Goal: Information Seeking & Learning: Stay updated

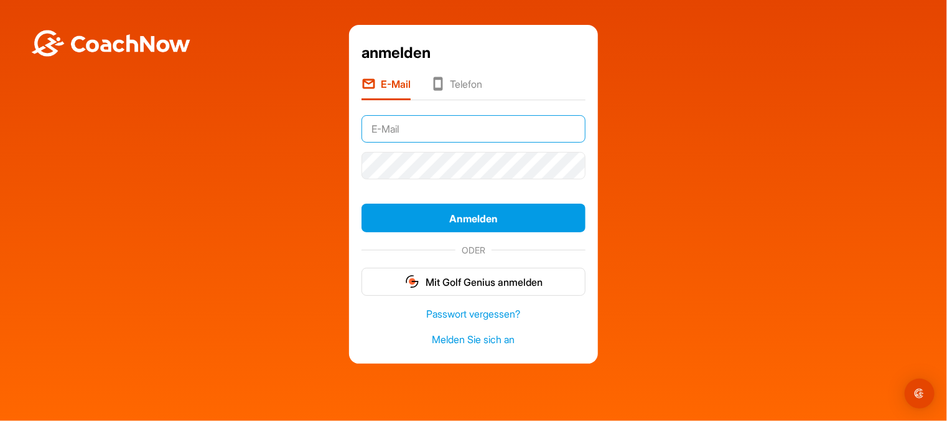
click at [464, 124] on input "text" at bounding box center [473, 128] width 224 height 27
type input "[EMAIL_ADDRESS][DOMAIN_NAME]"
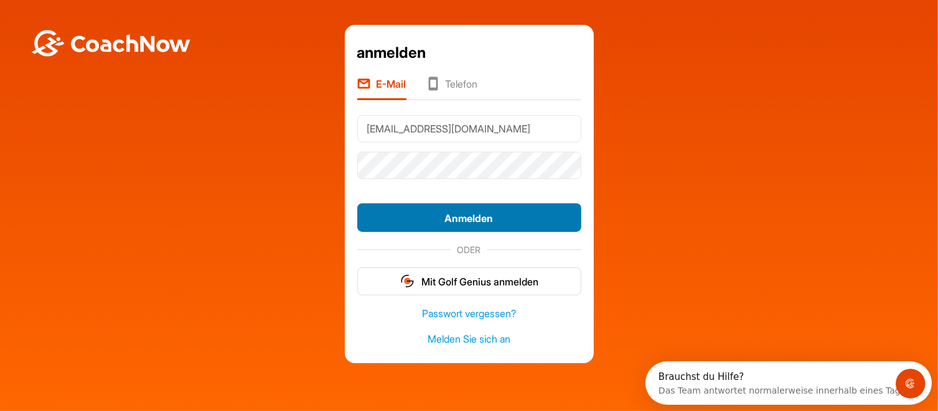
click at [480, 216] on font "Anmelden" at bounding box center [469, 218] width 49 height 12
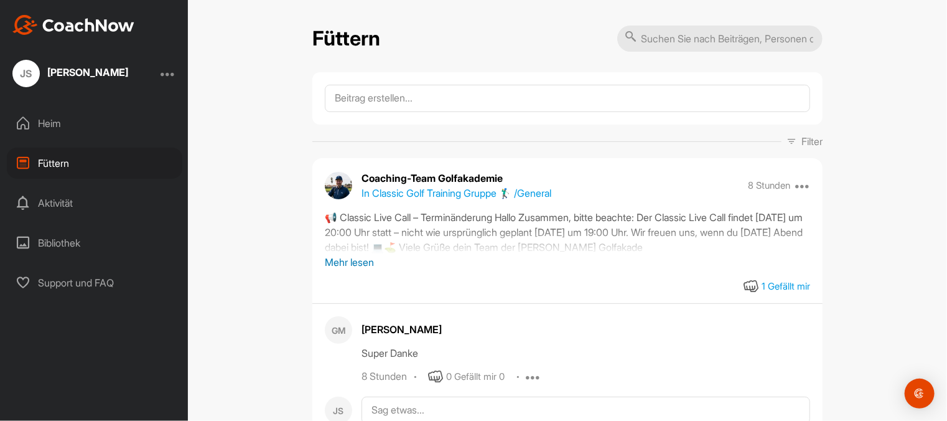
click at [353, 261] on font "Mehr lesen" at bounding box center [349, 262] width 49 height 12
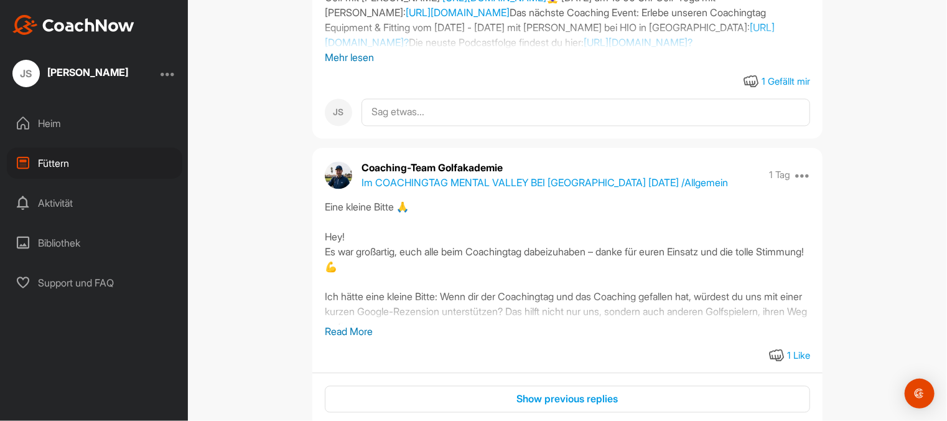
scroll to position [1244, 0]
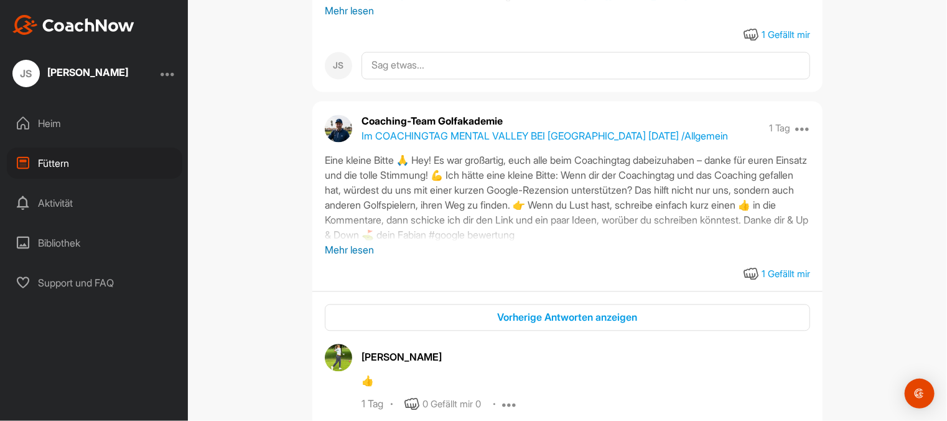
click at [360, 256] on font "Mehr lesen" at bounding box center [349, 249] width 49 height 12
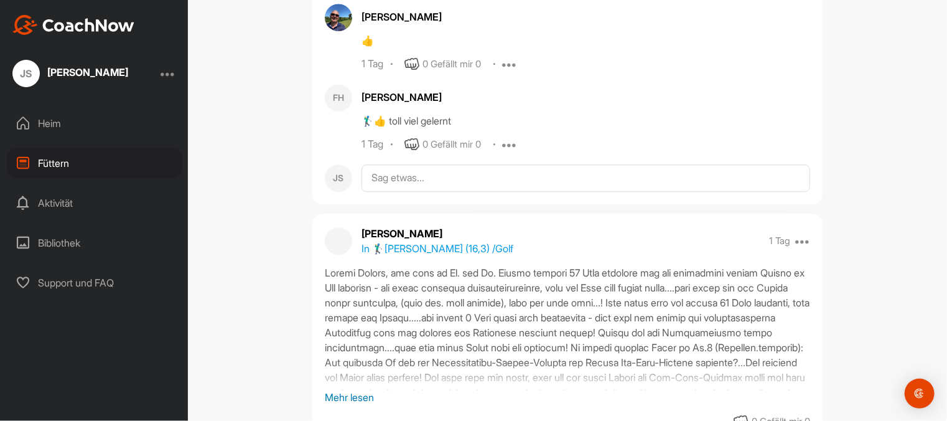
scroll to position [1680, 0]
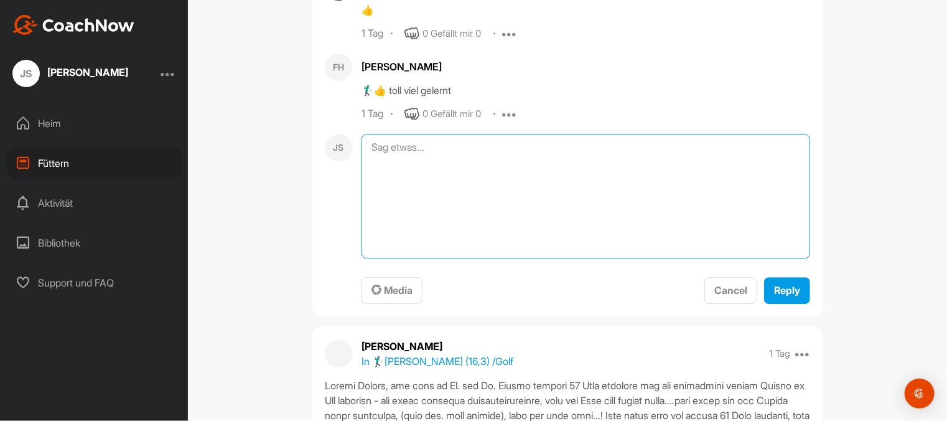
click at [385, 196] on textarea at bounding box center [585, 196] width 449 height 124
drag, startPoint x: 378, startPoint y: 198, endPoint x: 368, endPoint y: 212, distance: 16.1
click at [368, 212] on textarea at bounding box center [585, 196] width 449 height 124
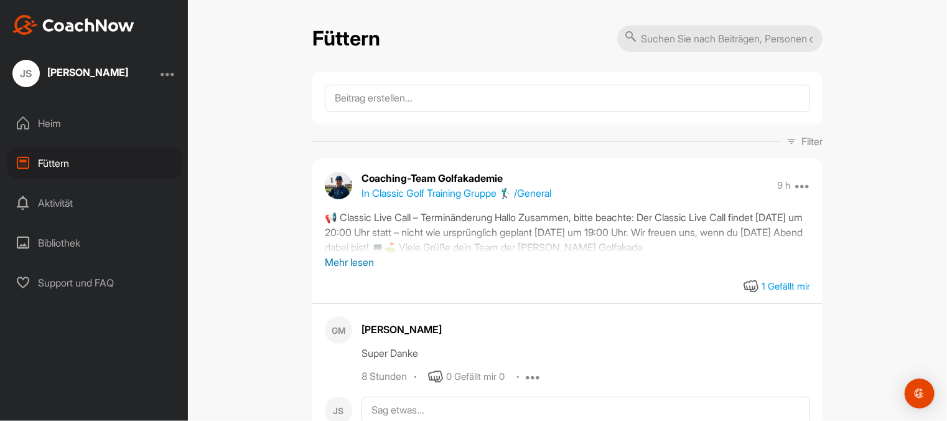
click at [361, 261] on font "Mehr lesen" at bounding box center [349, 262] width 49 height 12
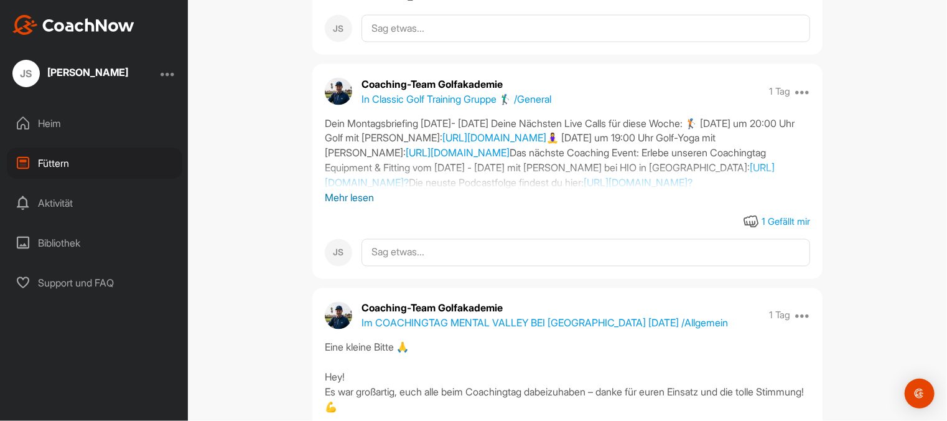
scroll to position [1058, 0]
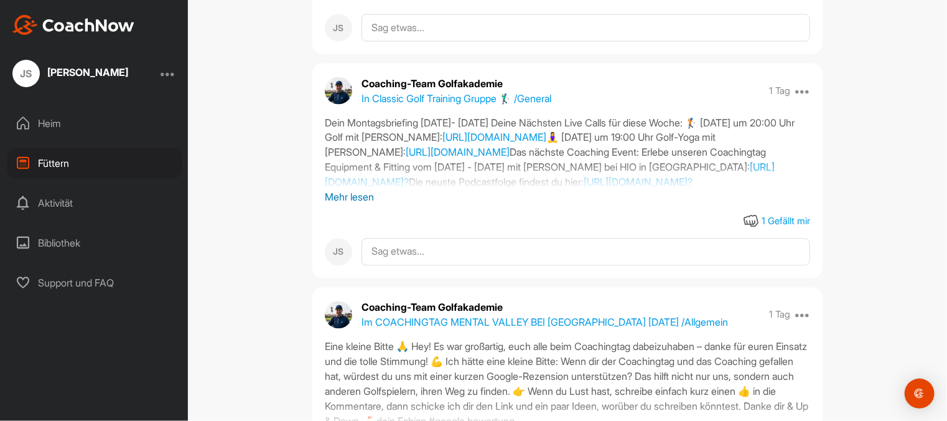
drag, startPoint x: 650, startPoint y: 134, endPoint x: 664, endPoint y: 134, distance: 14.9
click at [664, 134] on div "Dein Montagsbriefing 22.09.2025- 28.09.2025 Deine Nächsten Live Calls für diese…" at bounding box center [567, 152] width 485 height 75
